Goal: Task Accomplishment & Management: Manage account settings

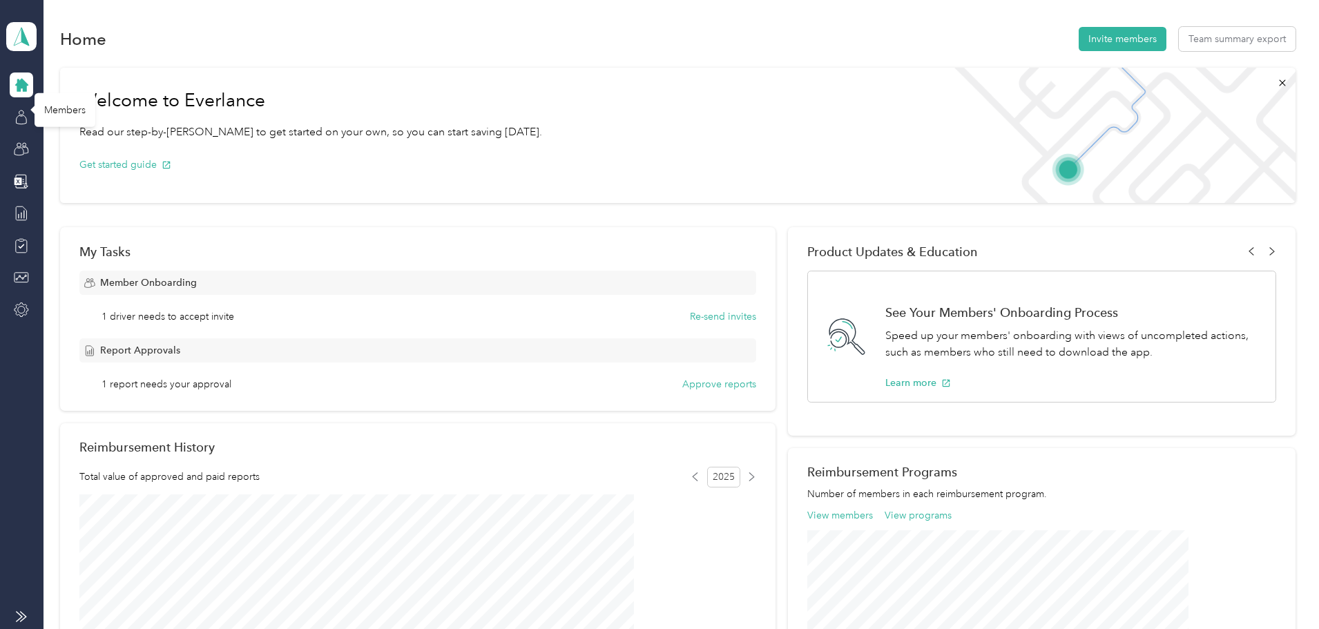
click at [18, 116] on icon at bounding box center [22, 119] width 10 height 9
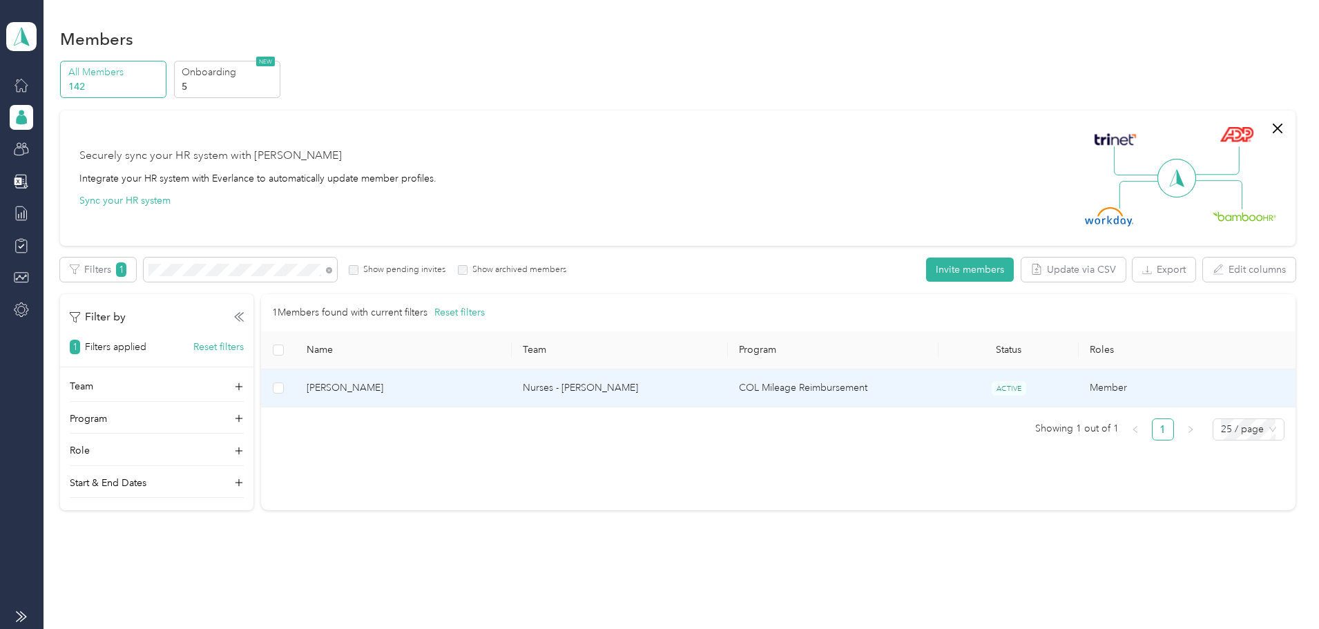
click at [482, 385] on span "[PERSON_NAME]" at bounding box center [404, 387] width 194 height 15
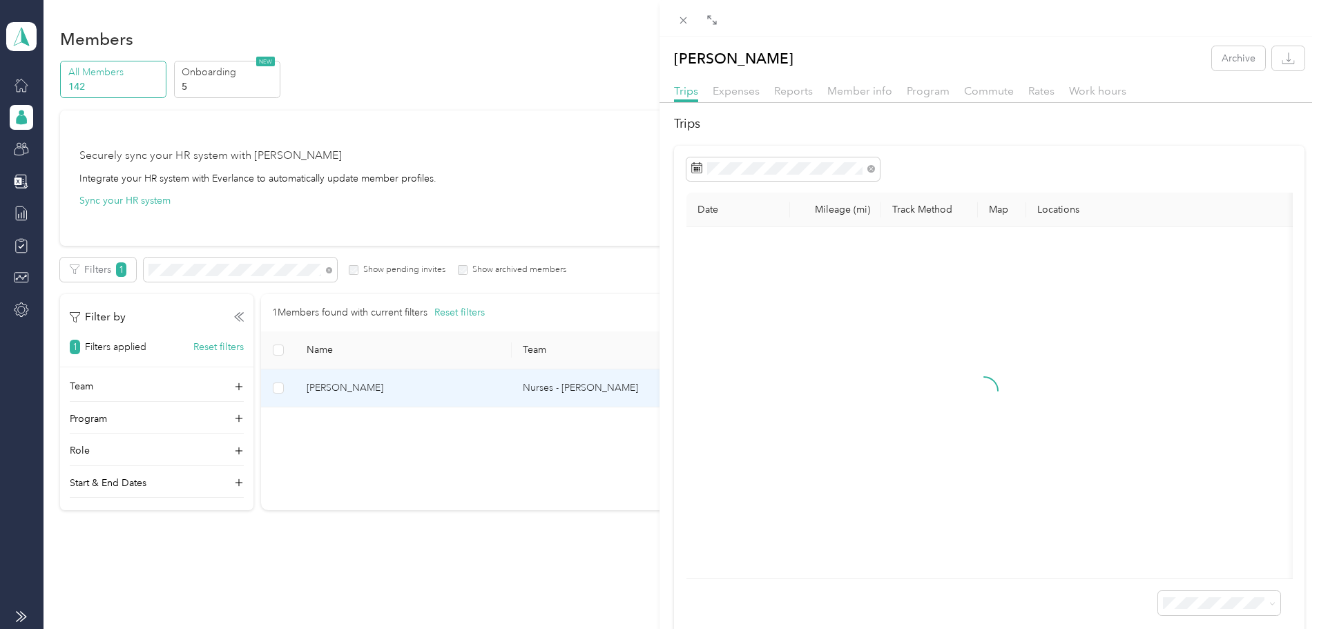
click at [784, 88] on span "Reports" at bounding box center [793, 90] width 39 height 13
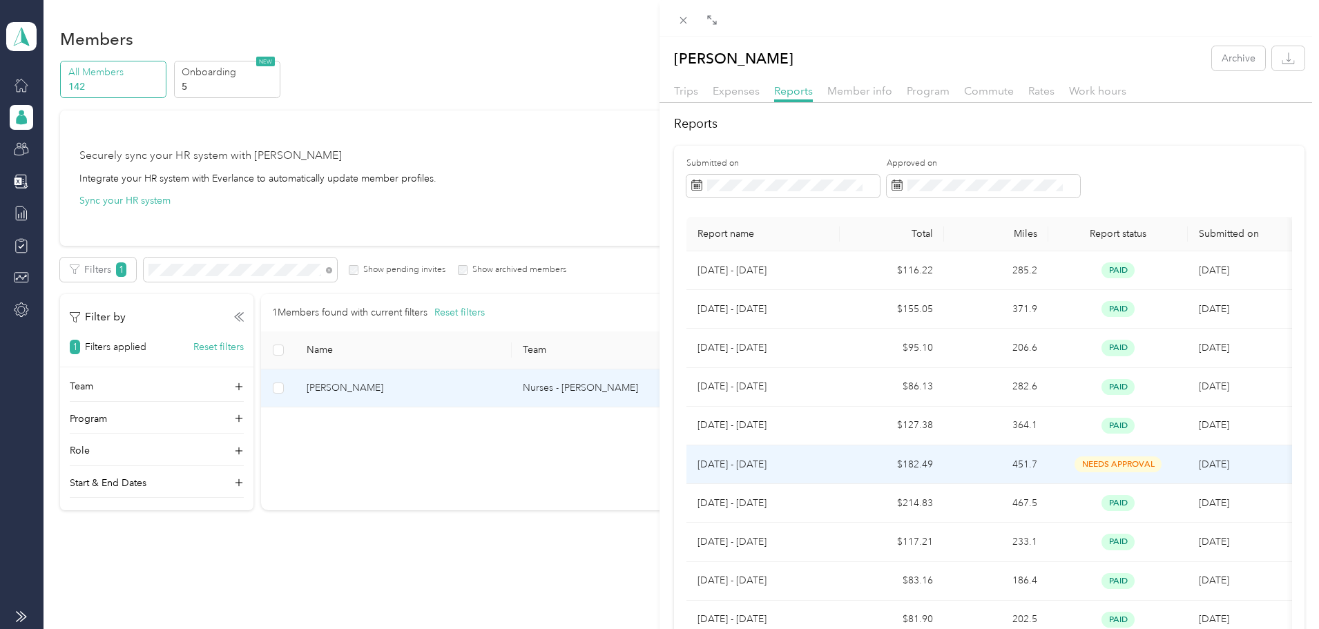
click at [967, 459] on td "451.7" at bounding box center [996, 464] width 104 height 39
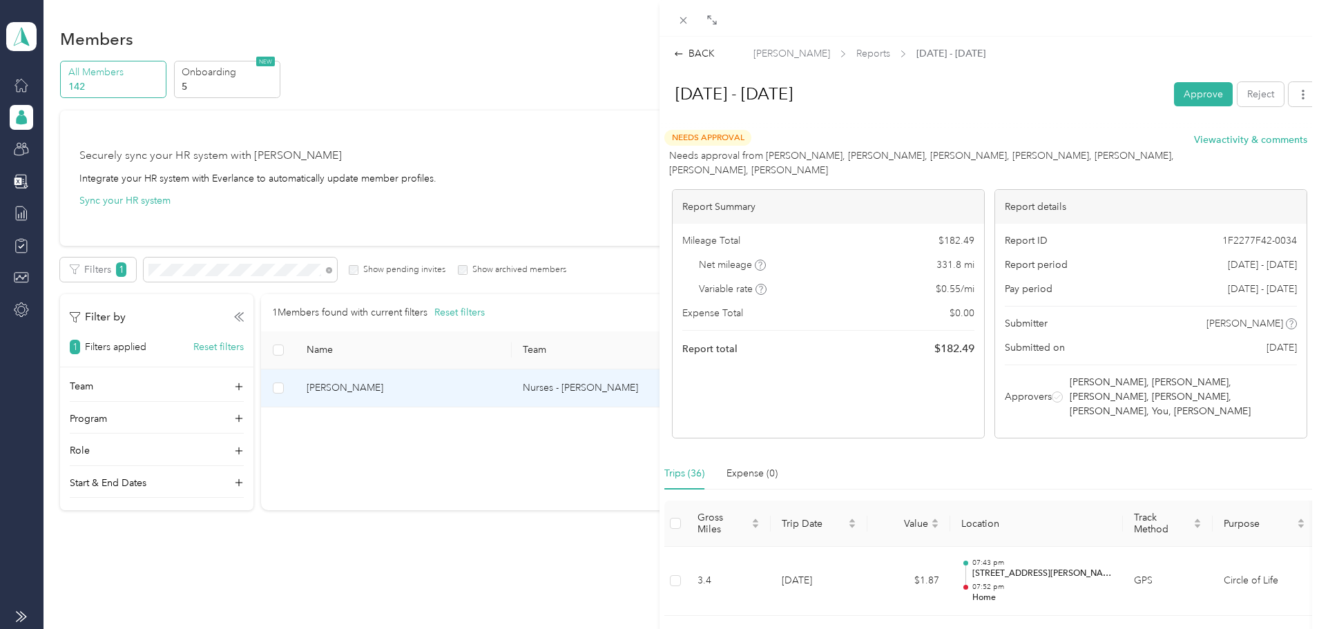
click at [715, 16] on icon at bounding box center [711, 19] width 11 height 11
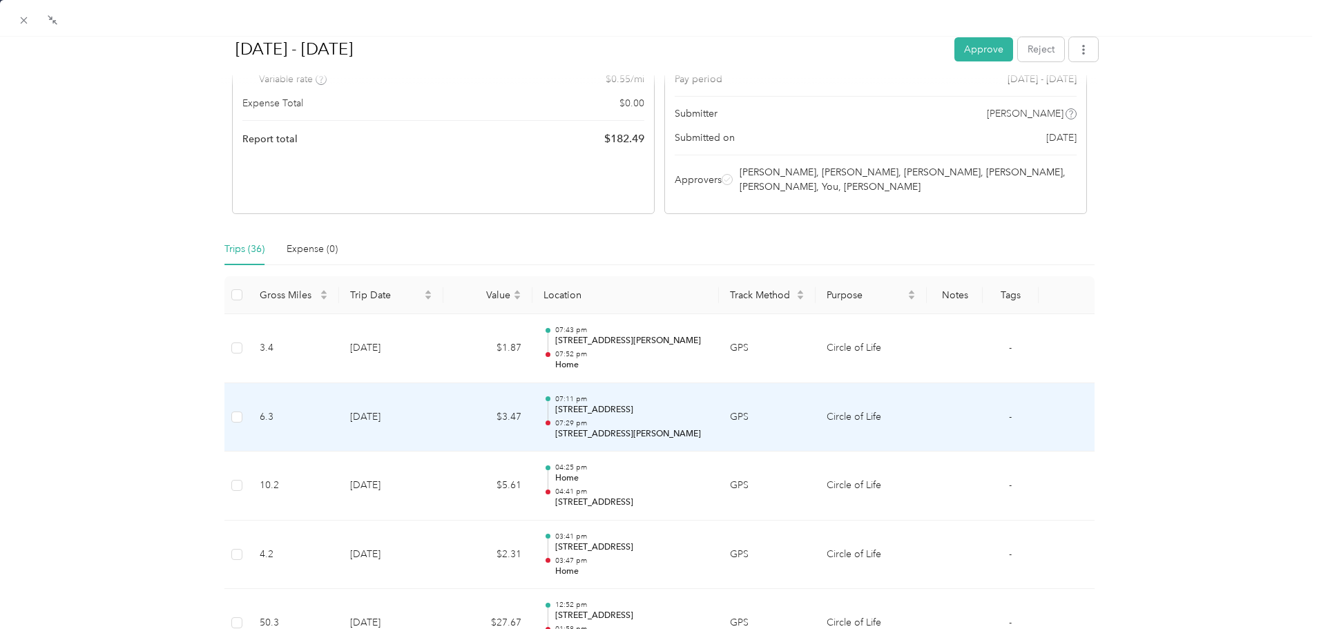
scroll to position [195, 0]
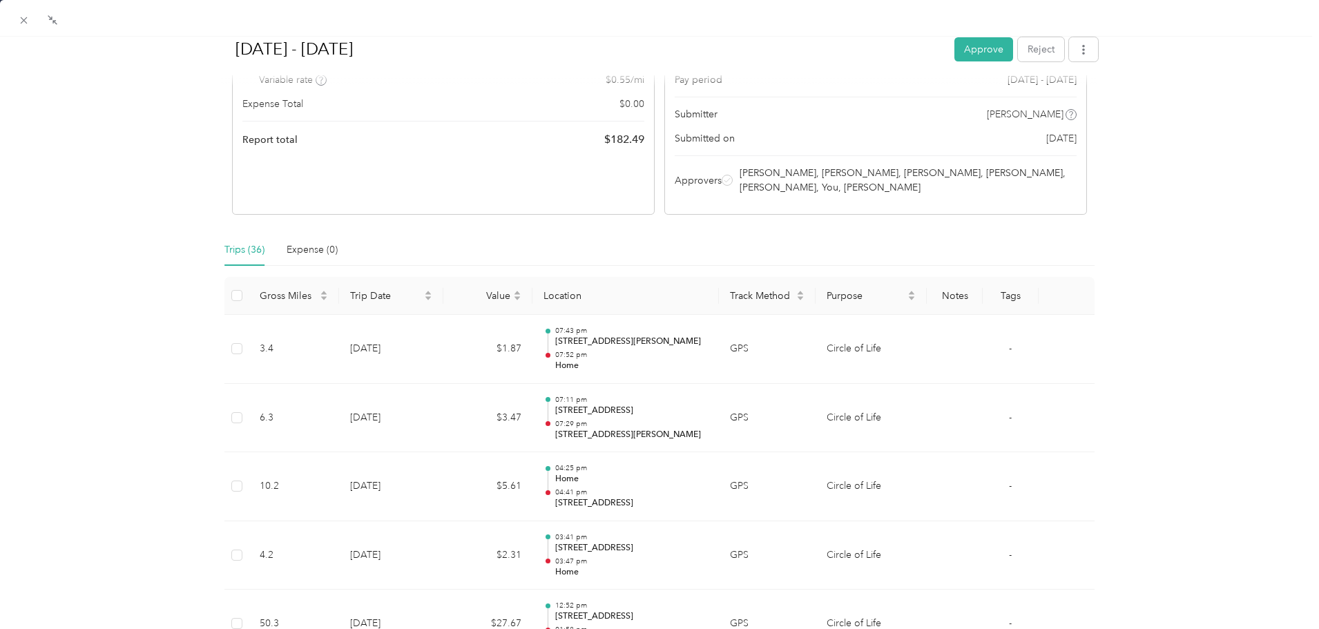
click at [978, 43] on button "Approve" at bounding box center [983, 49] width 59 height 24
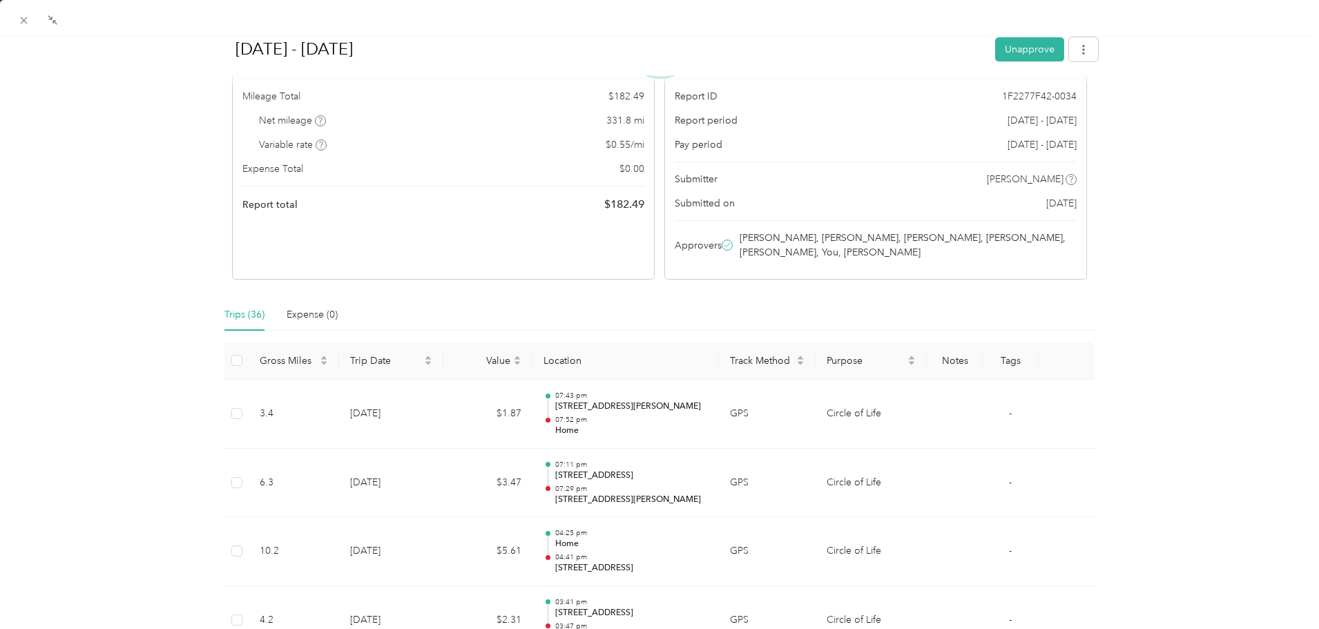
scroll to position [0, 0]
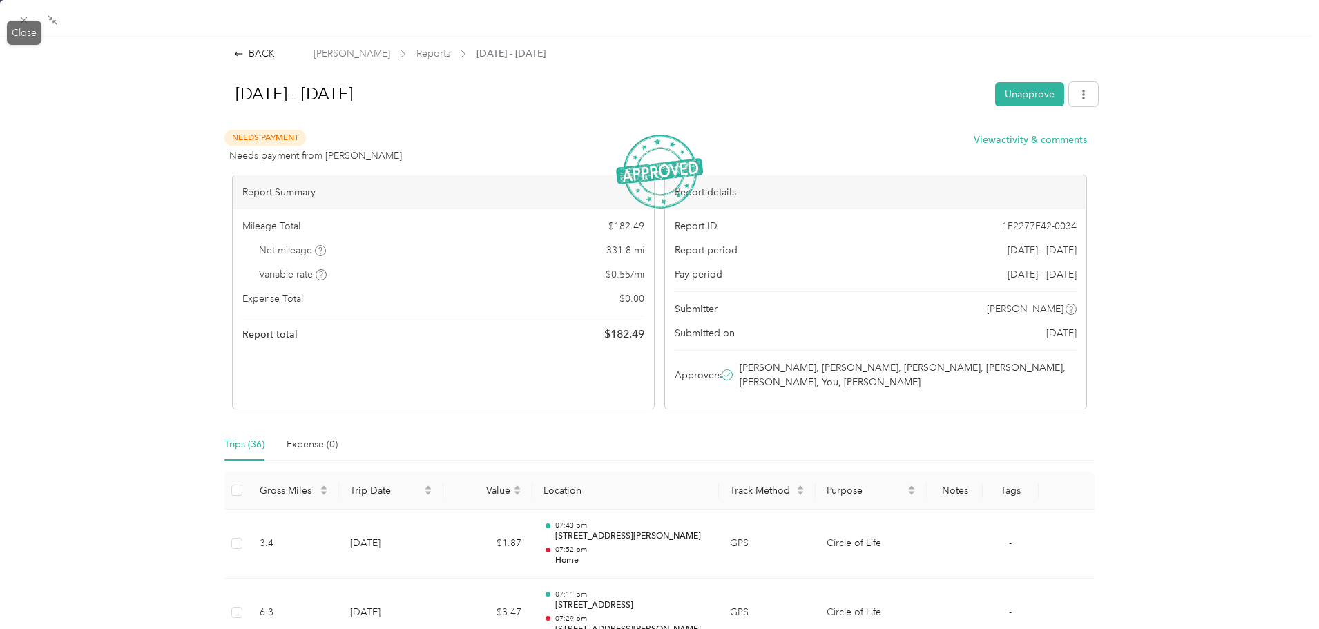
click at [22, 19] on icon at bounding box center [24, 20] width 12 height 12
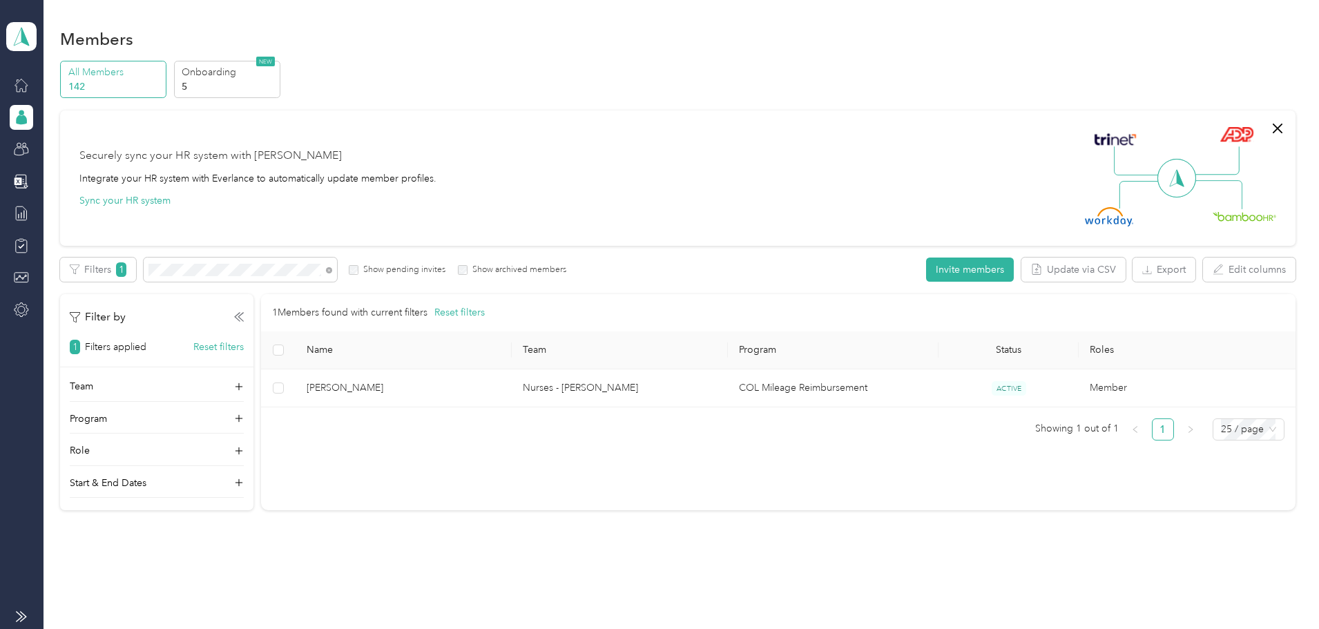
click at [19, 88] on icon at bounding box center [21, 84] width 15 height 15
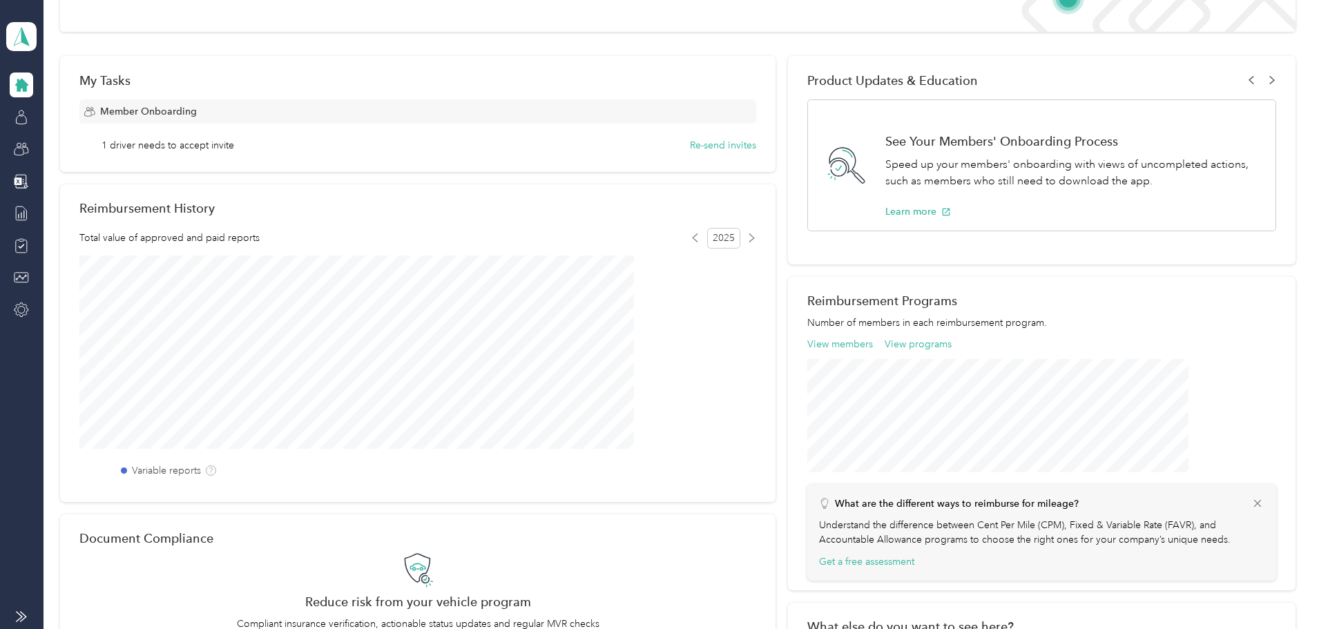
scroll to position [345, 0]
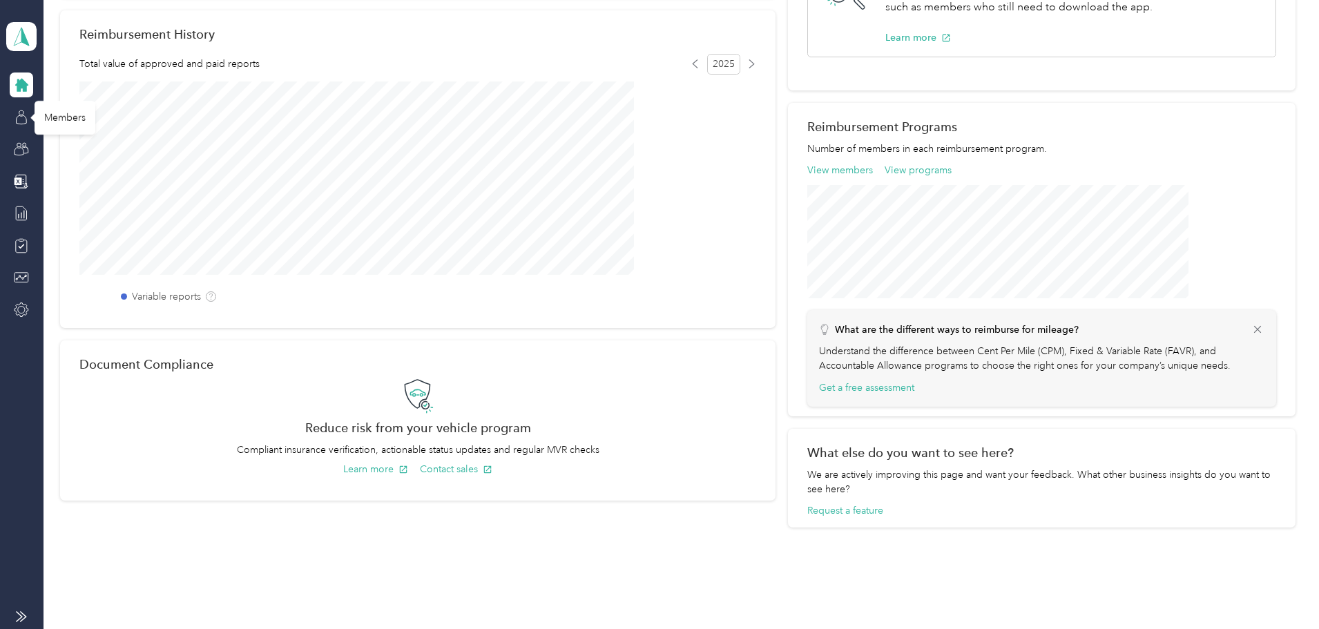
click at [19, 118] on icon at bounding box center [21, 117] width 15 height 15
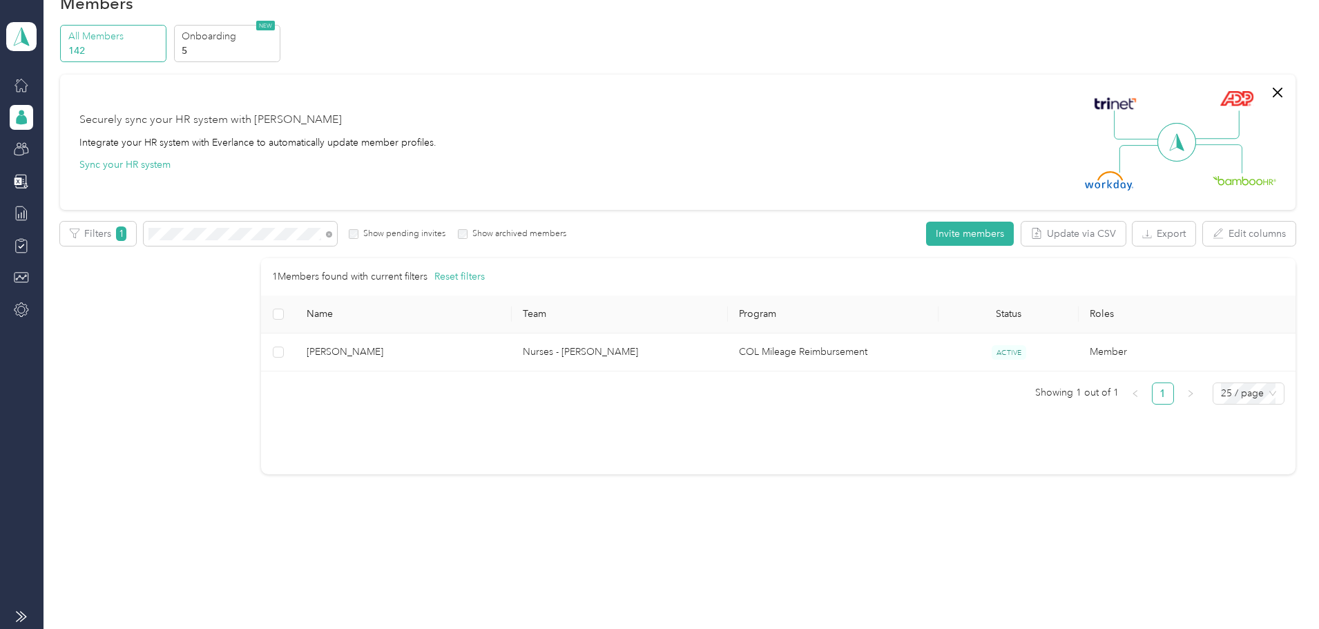
scroll to position [36, 0]
click at [332, 236] on icon at bounding box center [329, 234] width 6 height 6
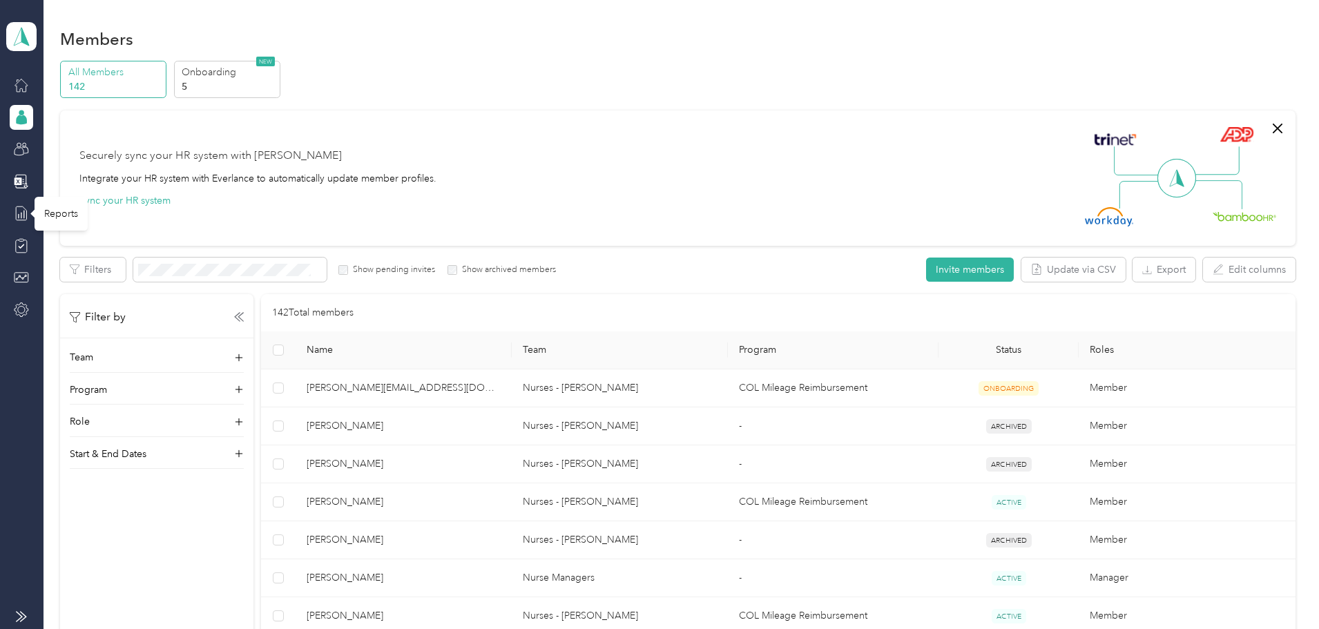
click at [19, 216] on icon at bounding box center [21, 213] width 15 height 15
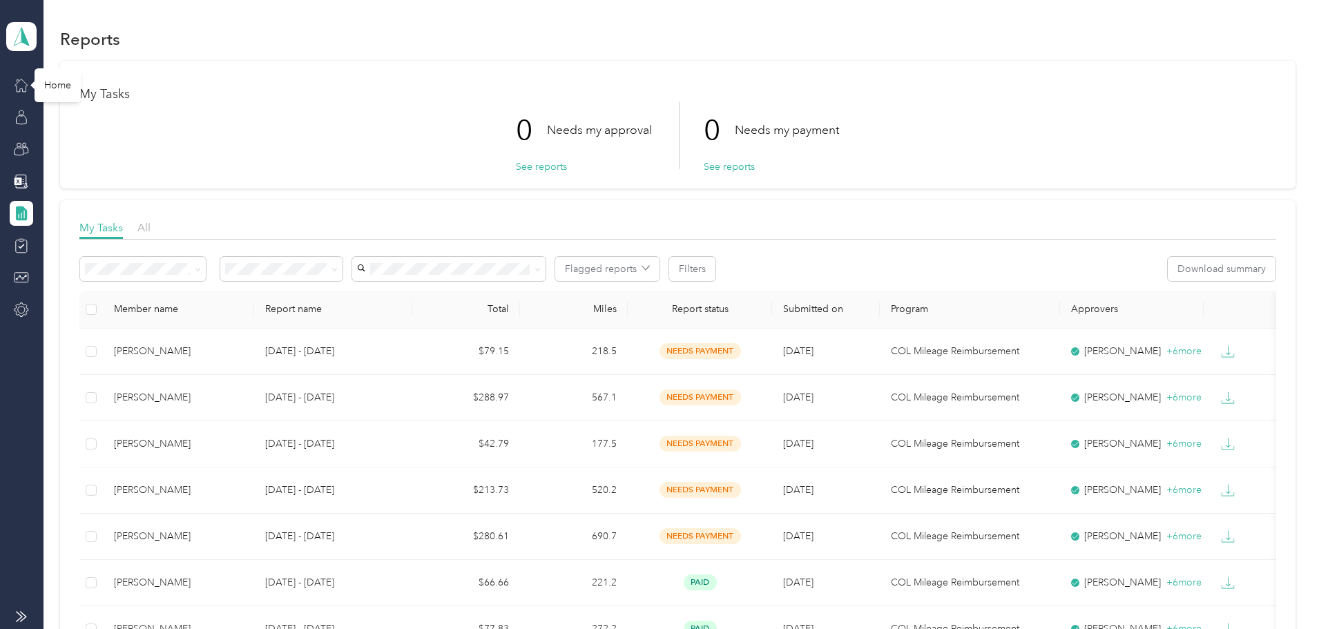
click at [26, 81] on icon at bounding box center [21, 84] width 15 height 15
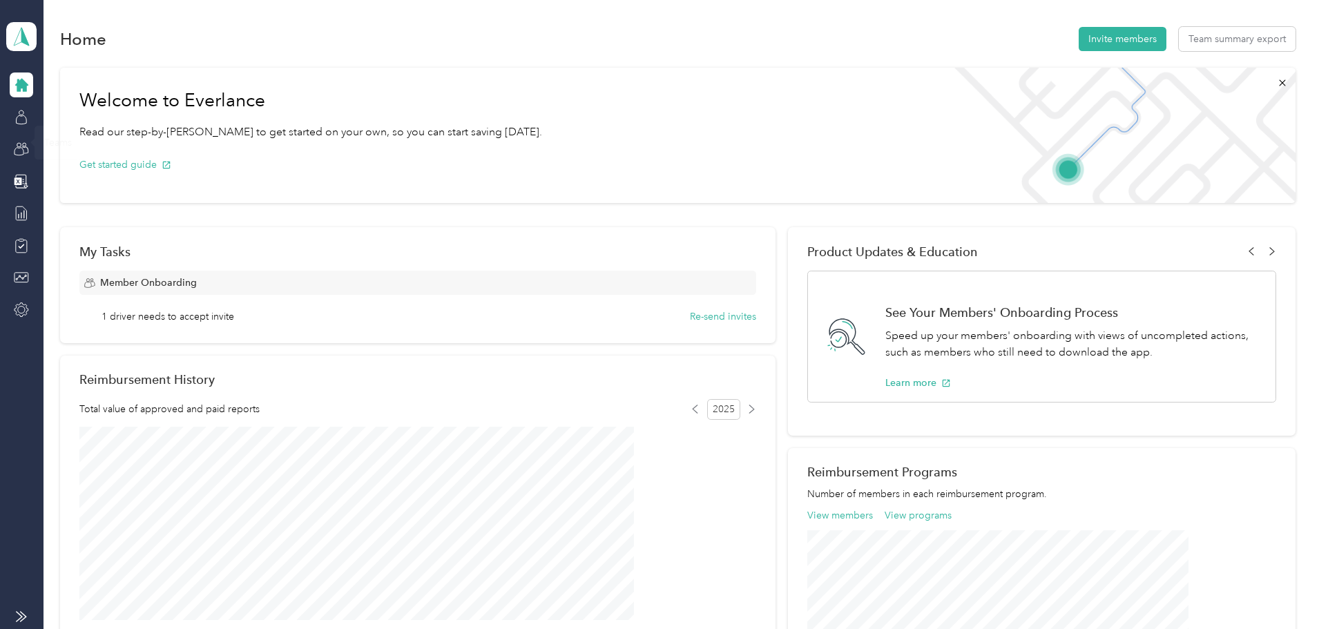
click at [19, 116] on icon at bounding box center [21, 117] width 15 height 15
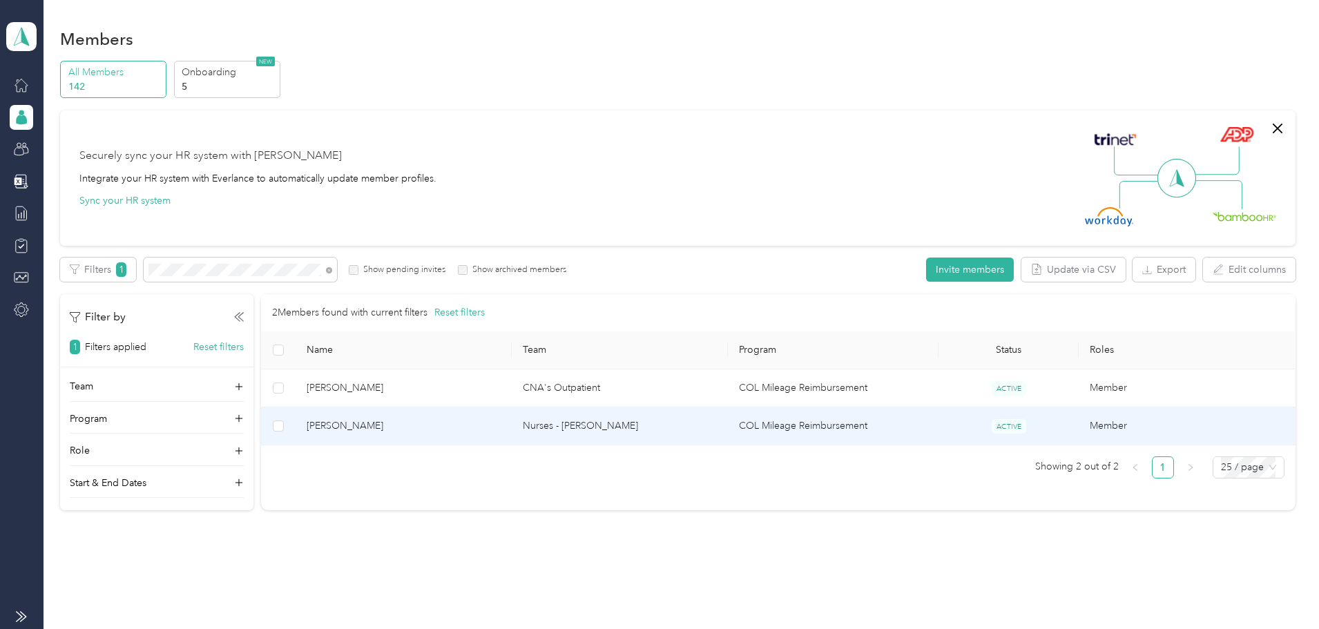
click at [609, 422] on td "Nurses - [PERSON_NAME]" at bounding box center [620, 426] width 216 height 38
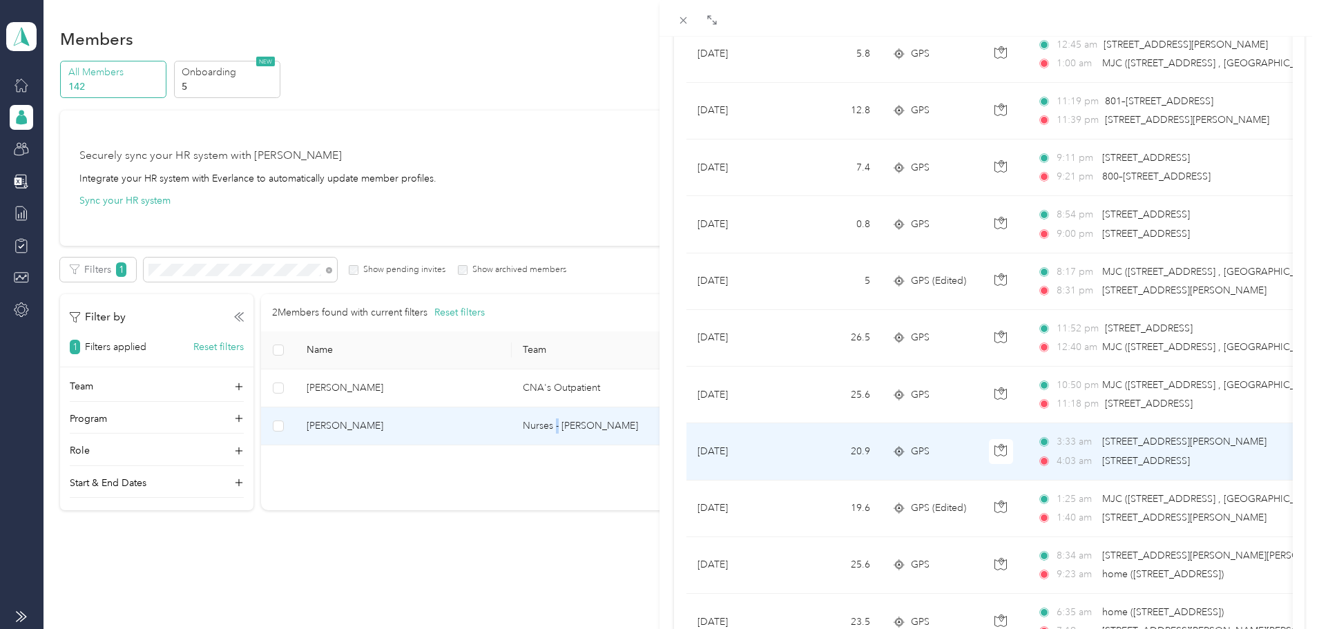
scroll to position [345, 0]
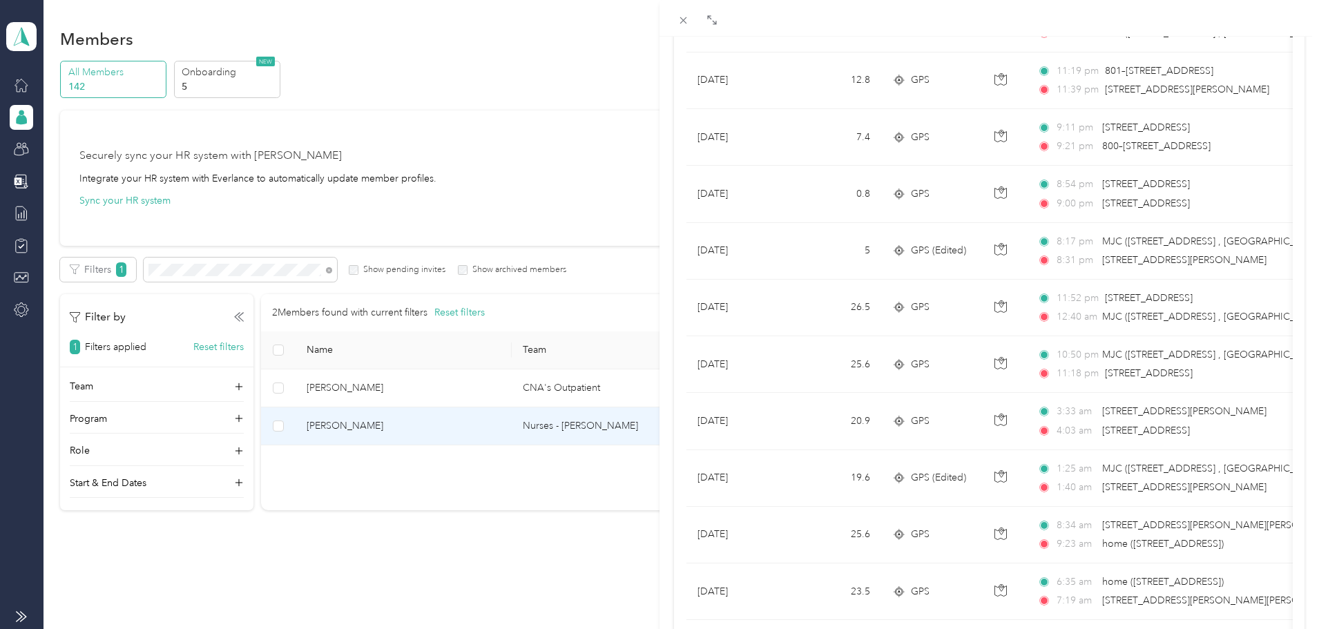
click at [592, 68] on div "[PERSON_NAME] Archive Trips Expenses Reports Member info Program Commute Rates …" at bounding box center [659, 314] width 1319 height 629
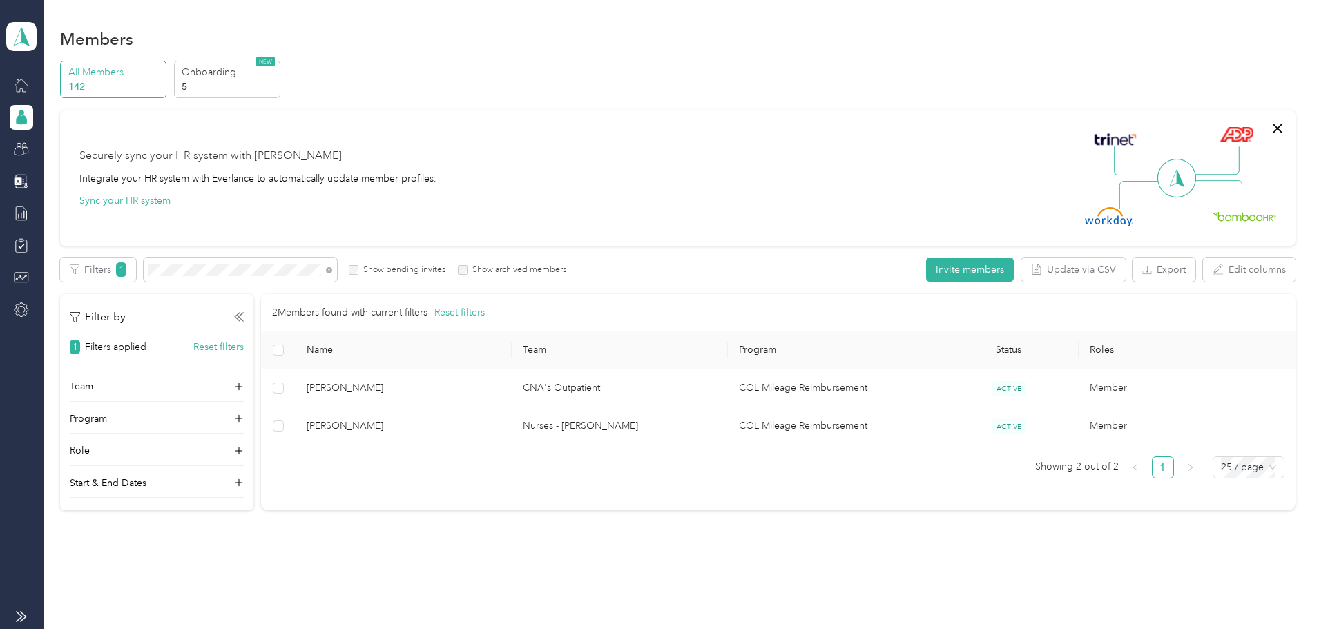
scroll to position [67, 0]
